Goal: Information Seeking & Learning: Find specific fact

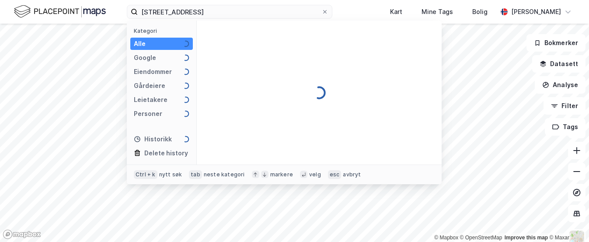
type input "[STREET_ADDRESS]"
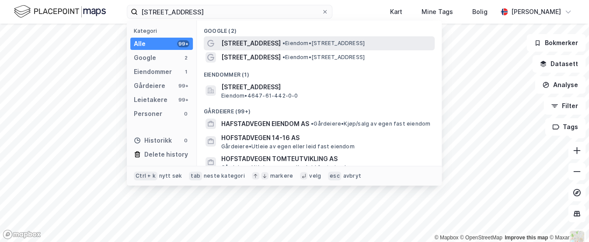
click at [261, 47] on span "[STREET_ADDRESS]" at bounding box center [250, 43] width 59 height 10
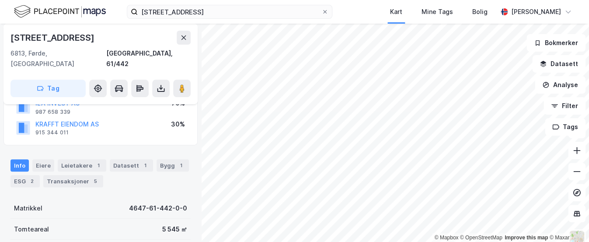
scroll to position [94, 0]
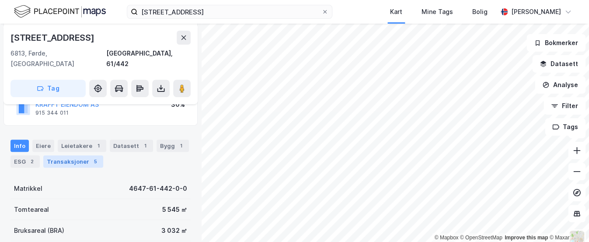
click at [87, 155] on div "Transaksjoner 5" at bounding box center [73, 161] width 60 height 12
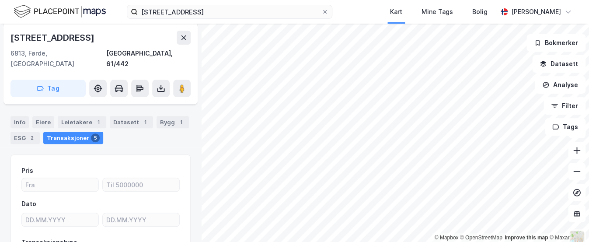
scroll to position [58, 0]
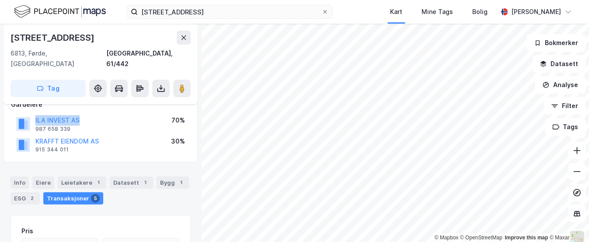
drag, startPoint x: 94, startPoint y: 111, endPoint x: 35, endPoint y: 113, distance: 58.2
click at [35, 113] on div "ILA INVEST AS 987 658 339 70%" at bounding box center [100, 123] width 179 height 21
copy button "ILA INVEST AS"
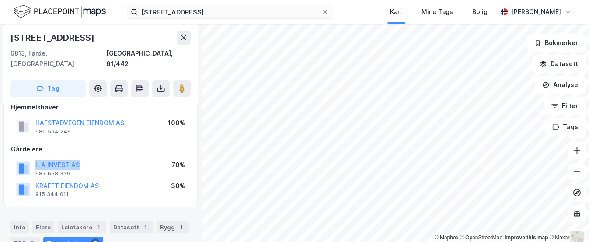
scroll to position [0, 0]
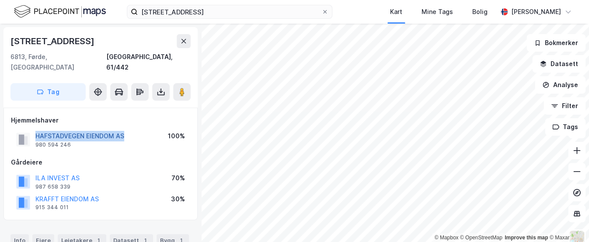
drag, startPoint x: 132, startPoint y: 126, endPoint x: 36, endPoint y: 124, distance: 96.2
click at [36, 129] on div "HAFSTADVEGEN EIENDOM AS 980 594 246 100%" at bounding box center [100, 139] width 179 height 21
copy button "HAFSTADVEGEN EIENDOM AS"
drag, startPoint x: 98, startPoint y: 170, endPoint x: 35, endPoint y: 168, distance: 63.8
click at [35, 171] on div "ILA INVEST AS 987 658 339 70%" at bounding box center [100, 181] width 179 height 21
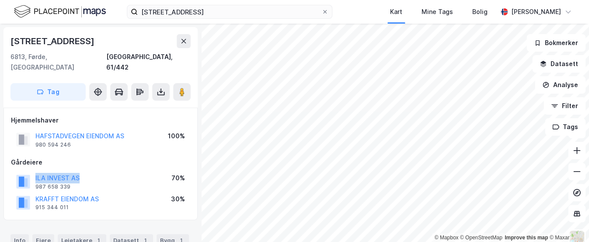
copy button "ILA INVEST AS"
